Goal: Communication & Community: Answer question/provide support

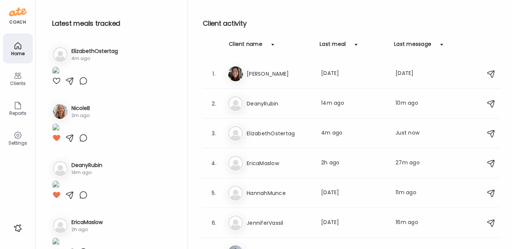
scroll to position [578, 0]
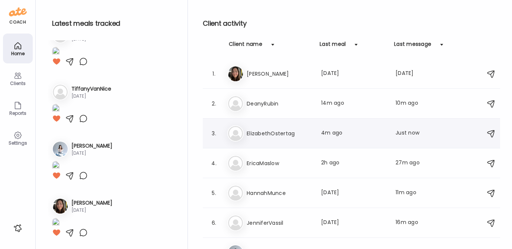
click at [269, 129] on h3 "ElizabethOstertag" at bounding box center [279, 133] width 65 height 9
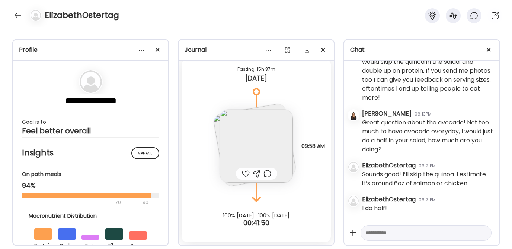
scroll to position [570, 0]
click at [241, 143] on img at bounding box center [256, 145] width 73 height 73
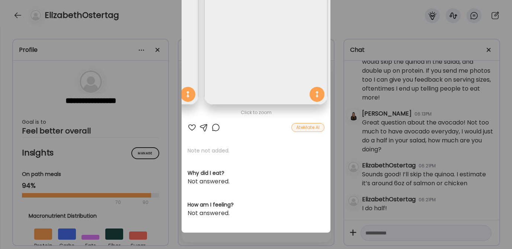
scroll to position [0, 0]
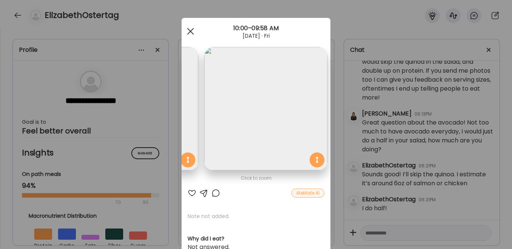
click at [189, 29] on div at bounding box center [190, 31] width 15 height 15
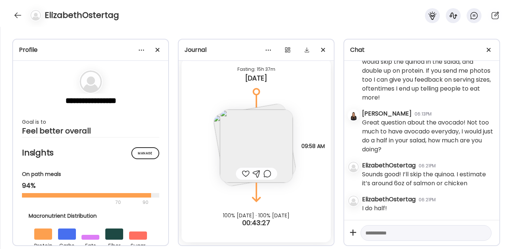
click at [214, 124] on img at bounding box center [254, 144] width 84 height 84
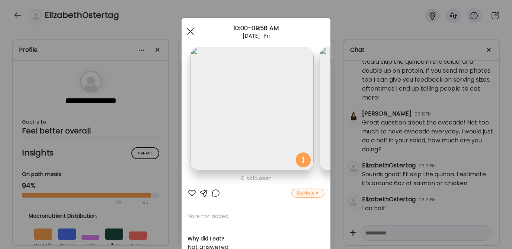
click at [188, 33] on div at bounding box center [190, 31] width 15 height 15
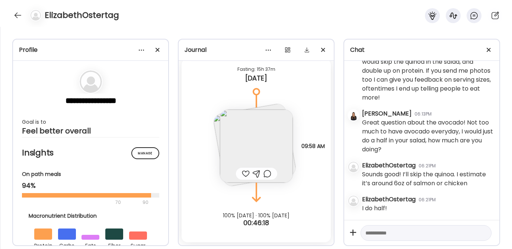
scroll to position [2187, 0]
click at [382, 232] on textarea at bounding box center [419, 232] width 108 height 9
type textarea "**********"
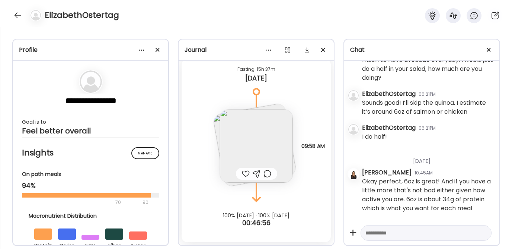
scroll to position [2267, 0]
click at [380, 234] on textarea at bounding box center [419, 232] width 108 height 9
click at [248, 135] on img at bounding box center [256, 145] width 73 height 73
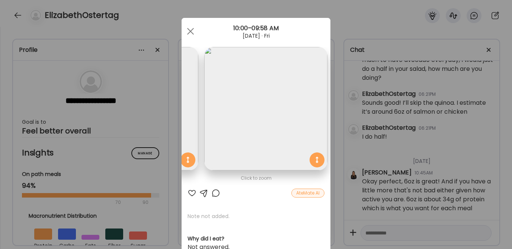
click at [188, 191] on div at bounding box center [192, 192] width 9 height 9
click at [186, 29] on div at bounding box center [190, 31] width 15 height 15
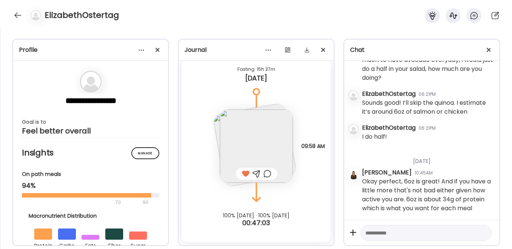
click at [214, 122] on img at bounding box center [254, 144] width 84 height 84
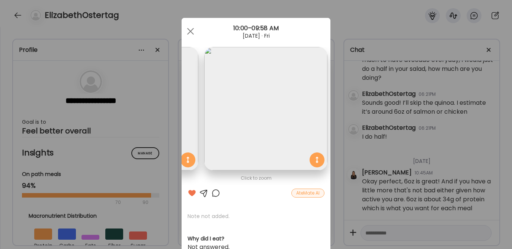
drag, startPoint x: 244, startPoint y: 102, endPoint x: 331, endPoint y: 103, distance: 87.1
click at [330, 103] on div "Ate Coach Dashboard Wahoo! It’s official Take a moment to set up your Coach Pro…" at bounding box center [256, 124] width 512 height 249
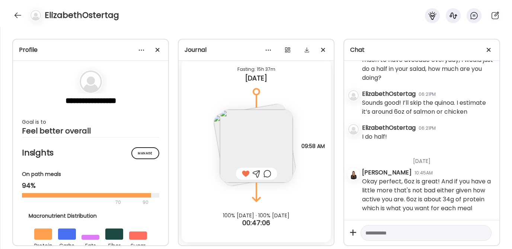
click at [401, 232] on textarea at bounding box center [419, 232] width 108 height 9
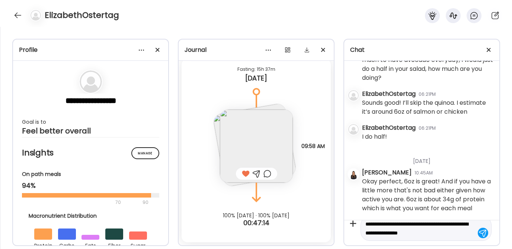
type textarea "**********"
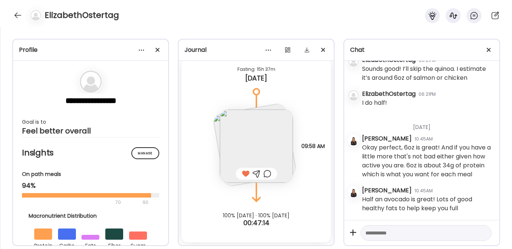
scroll to position [2301, 0]
click at [15, 12] on div at bounding box center [18, 15] width 12 height 12
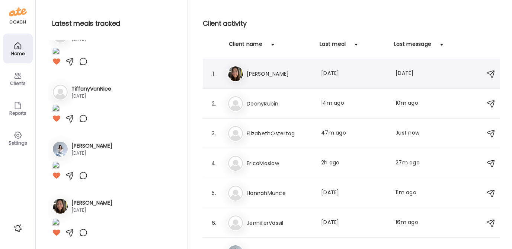
scroll to position [556, 0]
click at [288, 159] on h3 "EricaMaslow" at bounding box center [279, 163] width 65 height 9
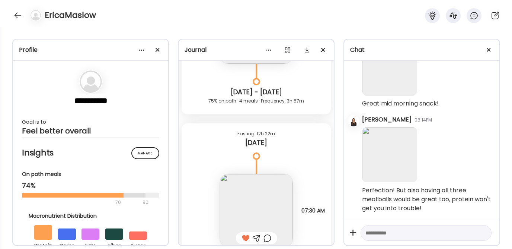
scroll to position [4523, 0]
click at [393, 234] on textarea at bounding box center [419, 232] width 108 height 9
type textarea "**********"
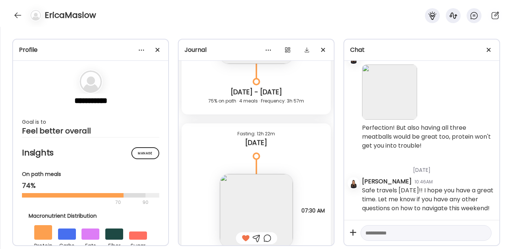
scroll to position [5259, 0]
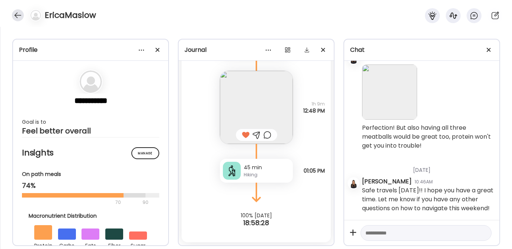
click at [19, 13] on div at bounding box center [18, 15] width 12 height 12
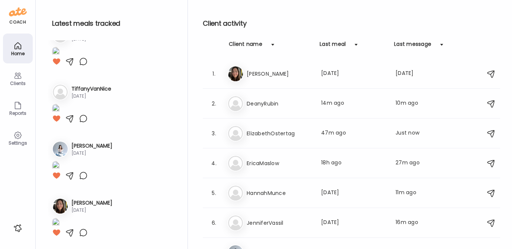
scroll to position [556, 0]
click at [259, 100] on h3 "DeanyRubin" at bounding box center [279, 103] width 65 height 9
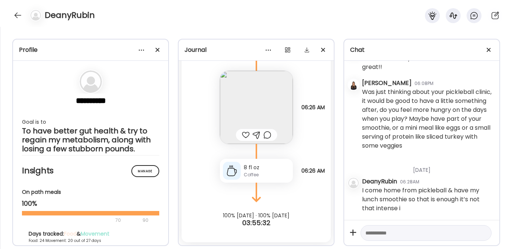
scroll to position [4003, 0]
click at [395, 234] on textarea at bounding box center [419, 232] width 108 height 9
type textarea "**********"
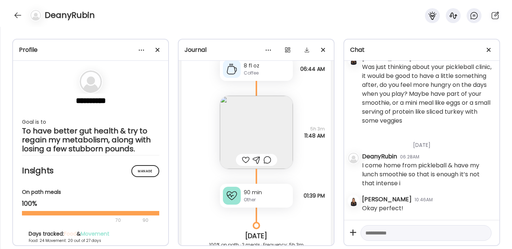
scroll to position [11356, 0]
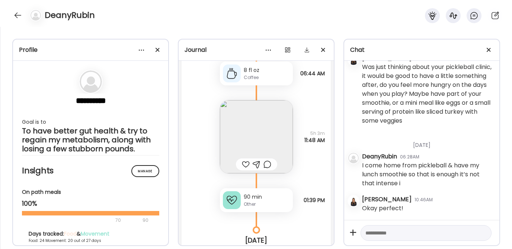
click at [243, 169] on div at bounding box center [246, 164] width 8 height 9
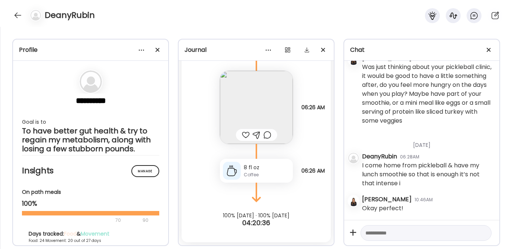
click at [243, 134] on div at bounding box center [246, 134] width 8 height 9
click at [20, 16] on div at bounding box center [18, 15] width 12 height 12
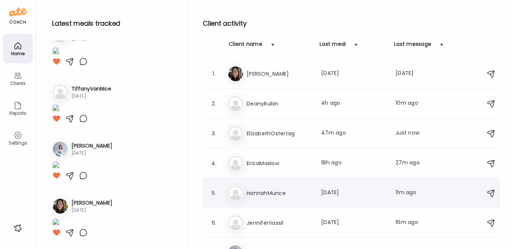
scroll to position [104, 0]
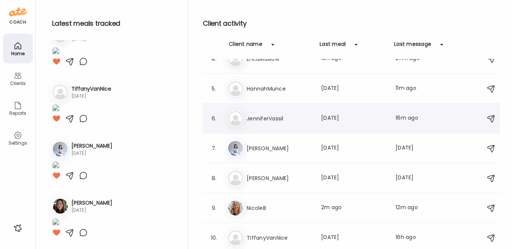
click at [266, 118] on h3 "JenniferVassil" at bounding box center [279, 118] width 65 height 9
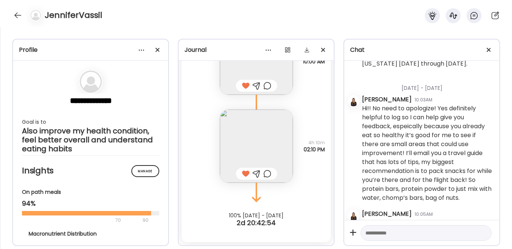
scroll to position [717, 0]
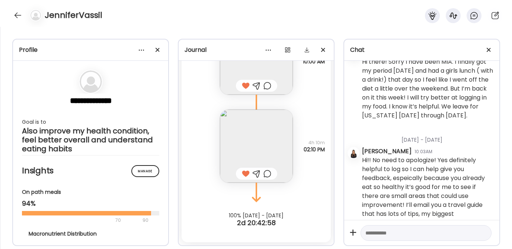
click at [382, 231] on textarea at bounding box center [419, 232] width 108 height 9
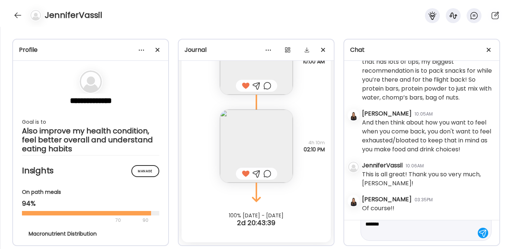
scroll to position [53, 0]
type textarea "**********"
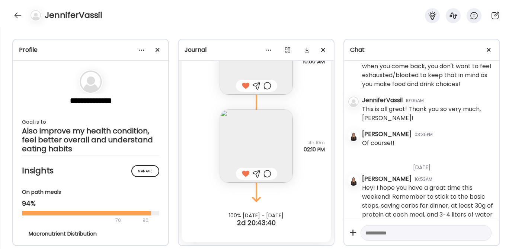
scroll to position [979, 0]
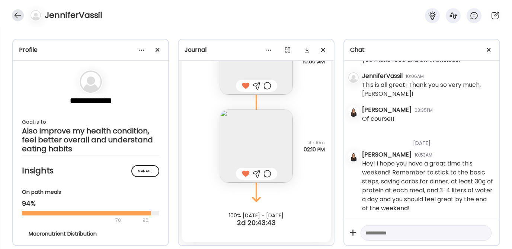
click at [17, 14] on div at bounding box center [18, 15] width 12 height 12
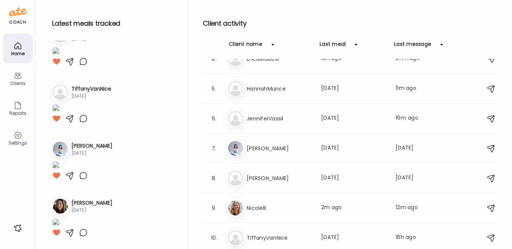
scroll to position [556, 0]
click at [271, 211] on h3 "NicoleB" at bounding box center [279, 207] width 65 height 9
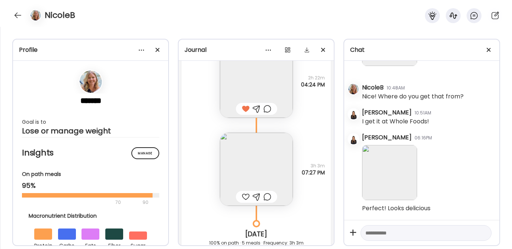
scroll to position [9375, 0]
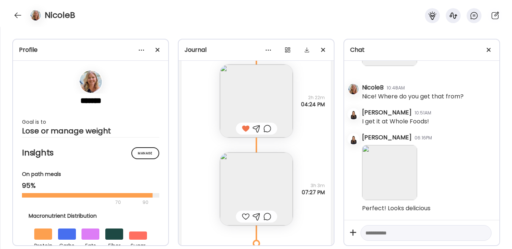
click at [254, 176] on img at bounding box center [256, 188] width 73 height 73
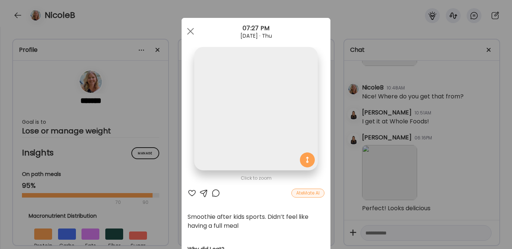
scroll to position [0, 0]
click at [189, 192] on div at bounding box center [192, 192] width 9 height 9
drag, startPoint x: 200, startPoint y: 192, endPoint x: 216, endPoint y: 189, distance: 16.2
click at [200, 192] on div at bounding box center [203, 192] width 9 height 9
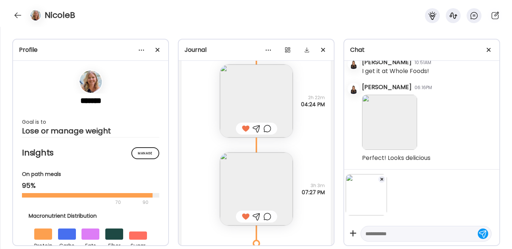
scroll to position [3202, 0]
click at [389, 234] on textarea at bounding box center [419, 233] width 108 height 9
type textarea "**********"
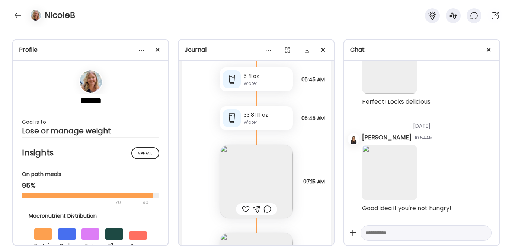
scroll to position [9744, 0]
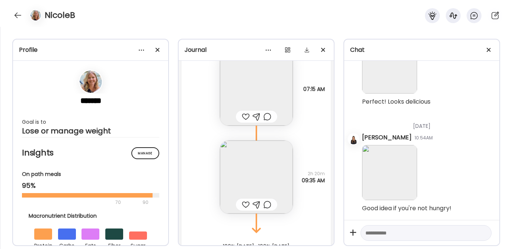
click at [243, 117] on div at bounding box center [246, 116] width 8 height 9
click at [244, 170] on img at bounding box center [256, 176] width 73 height 73
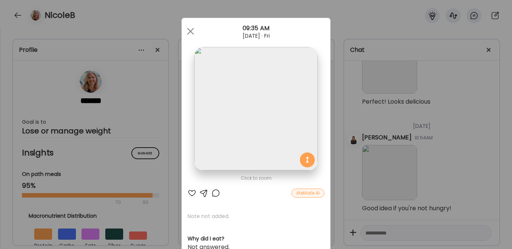
click at [191, 192] on div at bounding box center [192, 192] width 9 height 9
click at [184, 27] on div at bounding box center [190, 31] width 15 height 15
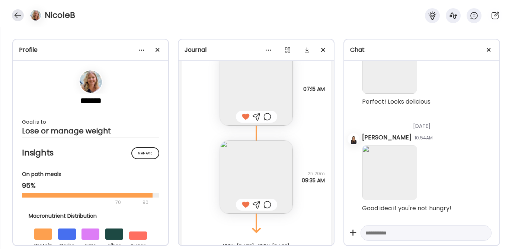
click at [17, 14] on div at bounding box center [18, 15] width 12 height 12
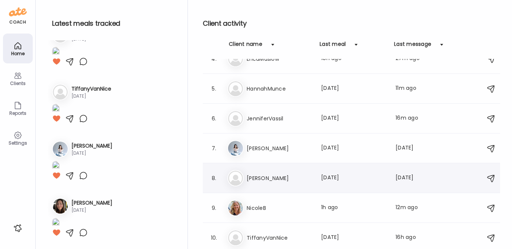
scroll to position [556, 0]
click at [265, 232] on div "Ti TiffanyVanNice Last meal: [DATE] Last message: 16h ago You: Hey! I was just …" at bounding box center [352, 237] width 250 height 16
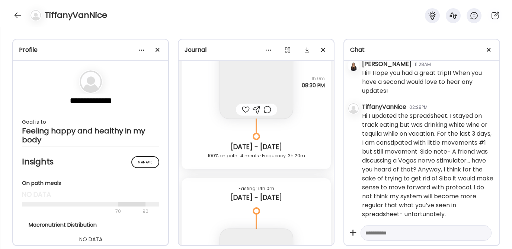
scroll to position [4594, 0]
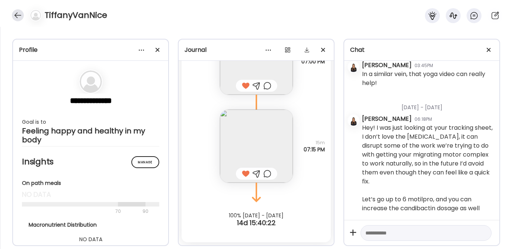
click at [17, 15] on div at bounding box center [18, 15] width 12 height 12
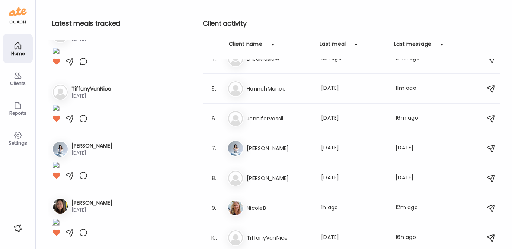
scroll to position [556, 0]
click at [288, 179] on h3 "[PERSON_NAME]" at bounding box center [279, 177] width 65 height 9
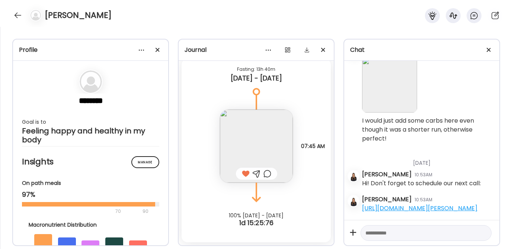
scroll to position [16087, 0]
click at [16, 13] on div at bounding box center [18, 15] width 12 height 12
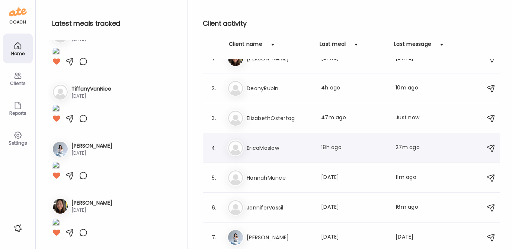
scroll to position [0, 0]
